Goal: Information Seeking & Learning: Learn about a topic

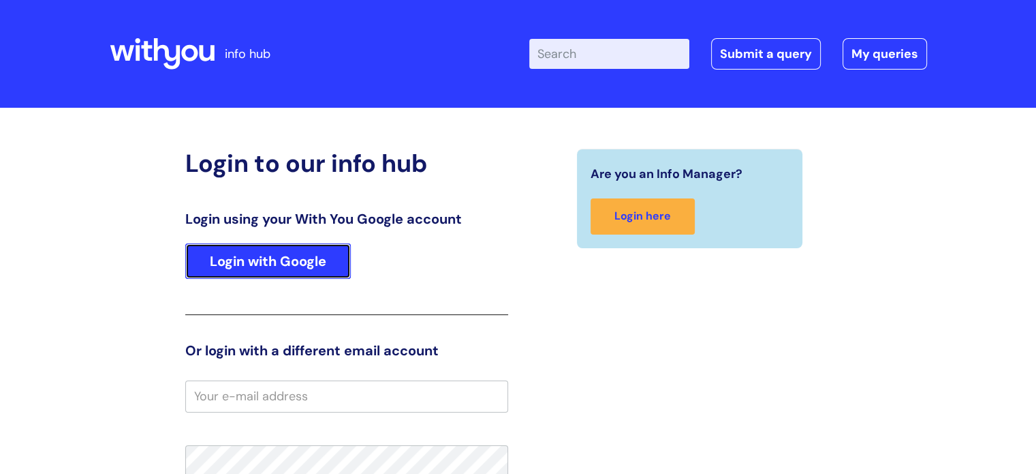
click at [270, 249] on link "Login with Google" at bounding box center [268, 260] width 166 height 35
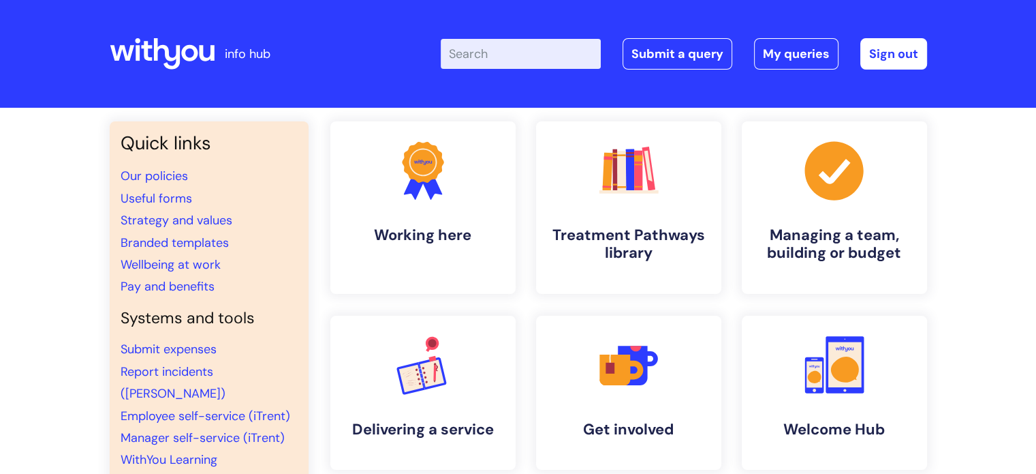
click at [485, 54] on input "Enter your search term here..." at bounding box center [521, 54] width 160 height 30
type input "EAP"
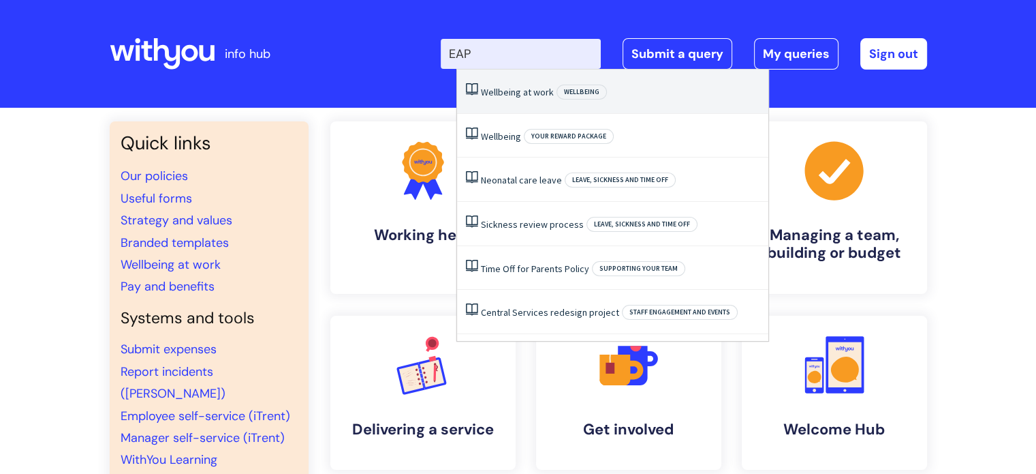
click at [560, 95] on span "Wellbeing" at bounding box center [582, 91] width 50 height 15
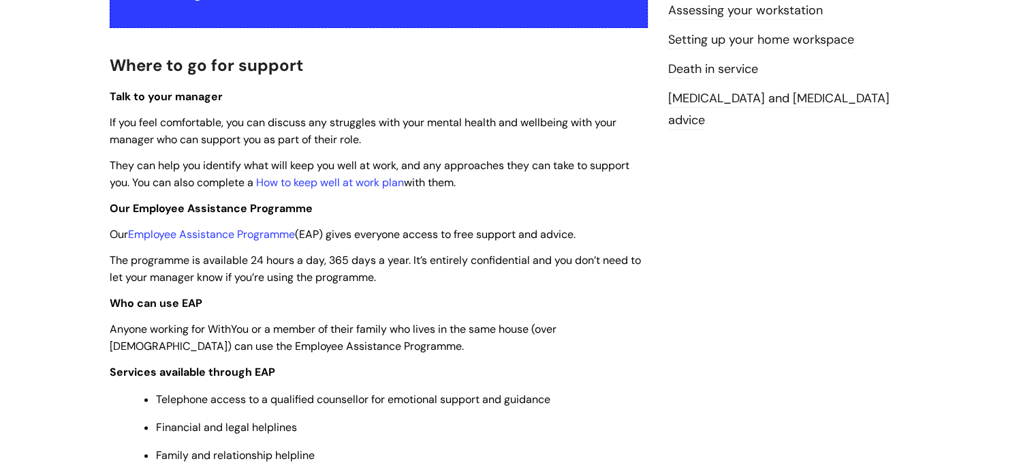
scroll to position [409, 0]
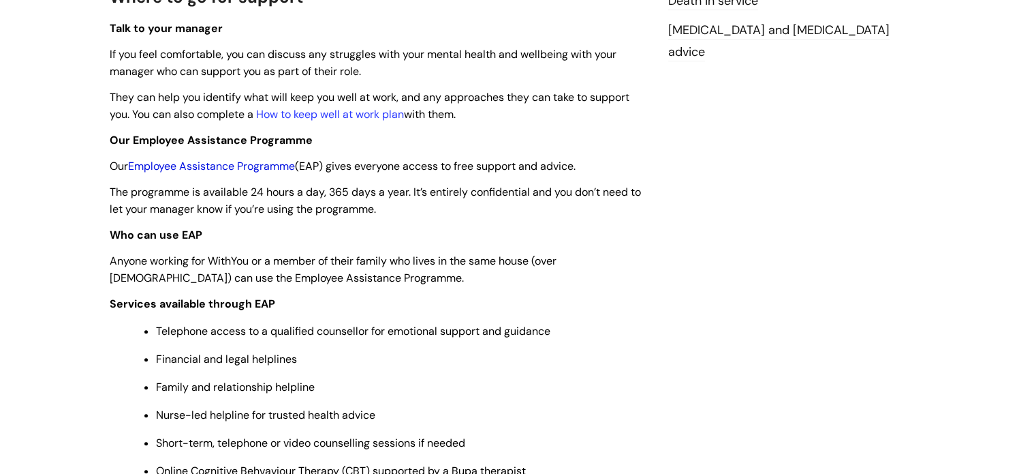
click at [169, 160] on link "Employee Assistance Programme" at bounding box center [211, 166] width 167 height 14
